Goal: Task Accomplishment & Management: Manage account settings

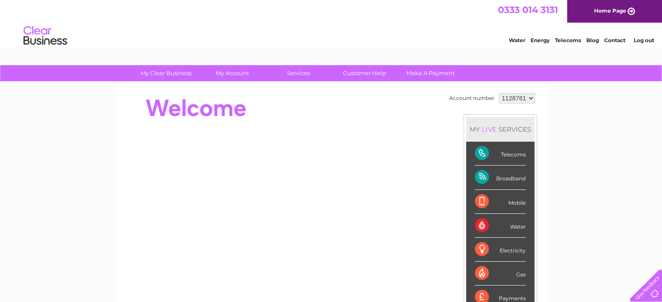
click at [648, 293] on div at bounding box center [644, 284] width 36 height 36
drag, startPoint x: 508, startPoint y: 150, endPoint x: 668, endPoint y: 124, distance: 162.3
click at [662, 124] on html "My Clear Business Login Details My Details My Preferences Link Account My Accou…" at bounding box center [331, 280] width 662 height 561
click at [509, 99] on select "1128761" at bounding box center [517, 98] width 36 height 10
